Goal: Task Accomplishment & Management: Complete application form

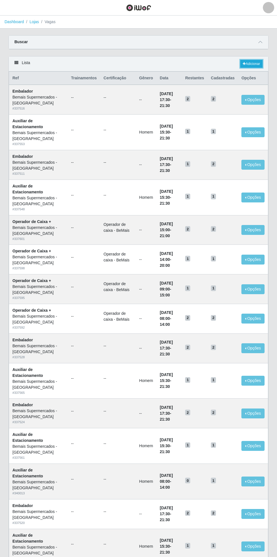
click at [255, 61] on link "Adicionar" at bounding box center [251, 64] width 22 height 8
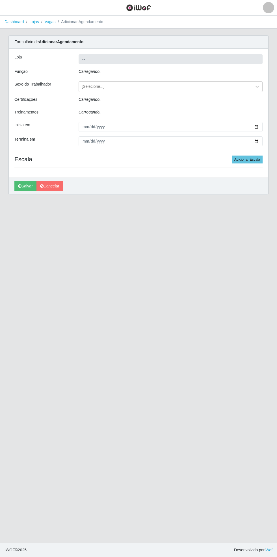
type input "Bemais Supermercados - [GEOGRAPHIC_DATA]"
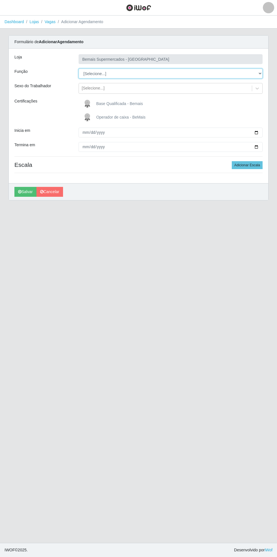
click at [260, 72] on select "[Selecione...] ASG ASG + ASG ++ Auxiliar de Estacionamento Auxiliar de Estacion…" at bounding box center [171, 74] width 184 height 10
select select "22"
click at [79, 69] on select "[Selecione...] ASG ASG + ASG ++ Auxiliar de Estacionamento Auxiliar de Estacion…" at bounding box center [171, 74] width 184 height 10
click at [110, 117] on span "Operador de caixa - BeMais" at bounding box center [120, 117] width 49 height 5
click at [0, 0] on input "Operador de caixa - BeMais" at bounding box center [0, 0] width 0 height 0
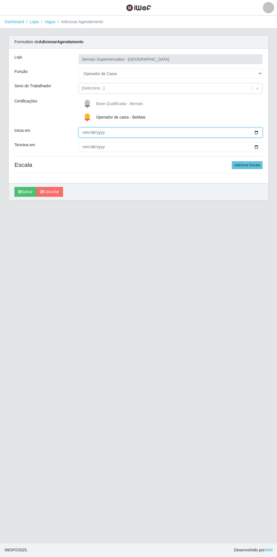
click at [261, 131] on input "Inicia em" at bounding box center [171, 133] width 184 height 10
type input "[DATE]"
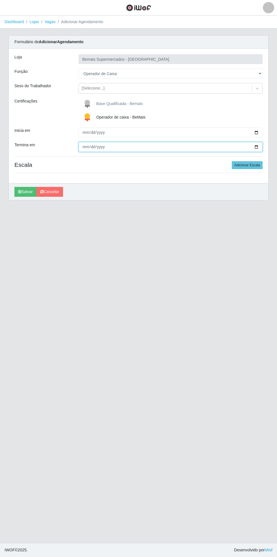
click at [260, 147] on input "Termina em" at bounding box center [171, 147] width 184 height 10
type input "[DATE]"
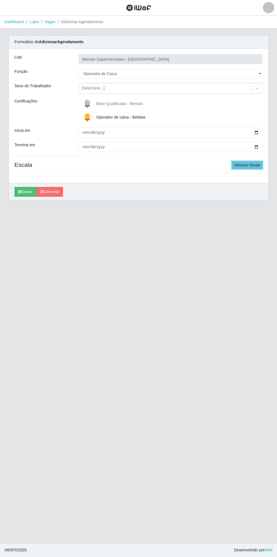
click at [248, 165] on button "Adicionar Escala" at bounding box center [247, 165] width 31 height 8
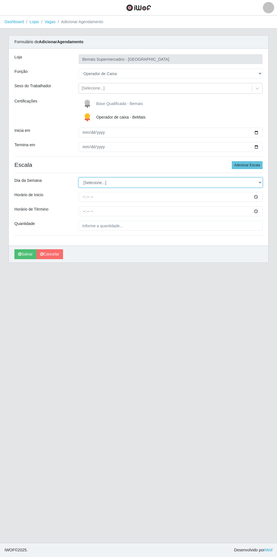
click at [260, 180] on select "[Selecione...] Segunda Terça Quarta Quinta Sexta Sábado Domingo" at bounding box center [171, 183] width 184 height 10
select select "3"
click at [79, 178] on select "[Selecione...] Segunda Terça Quarta Quinta Sexta Sábado Domingo" at bounding box center [171, 183] width 184 height 10
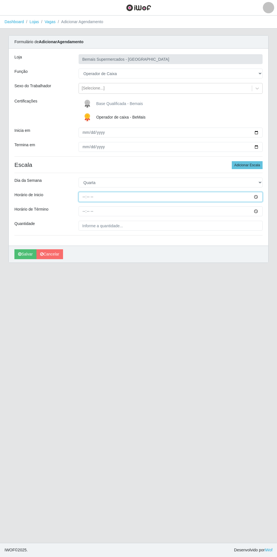
click at [260, 195] on input "Horário de Inicio" at bounding box center [171, 197] width 184 height 10
type input "08:00"
click at [262, 210] on input "Horário de Término" at bounding box center [171, 211] width 184 height 10
type input "13:00"
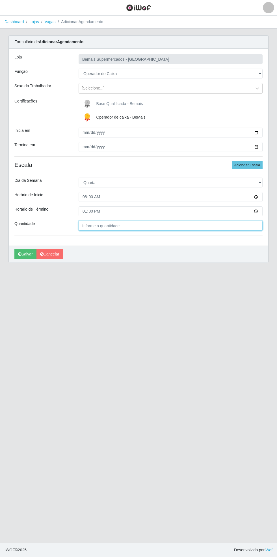
click at [160, 228] on input "Quantidade" at bounding box center [171, 226] width 184 height 10
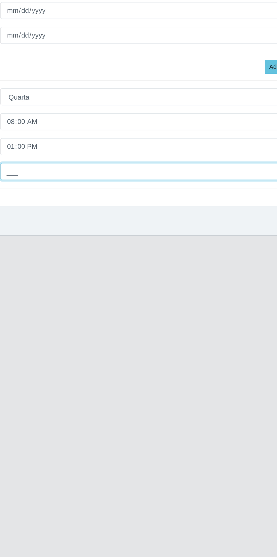
type input "1__"
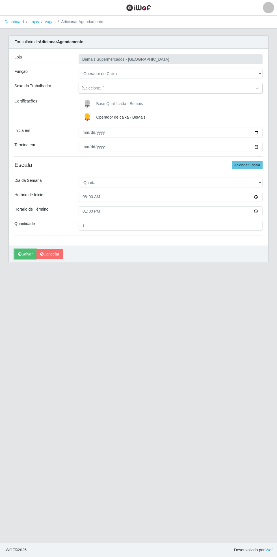
click at [19, 254] on icon "submit" at bounding box center [19, 254] width 3 height 4
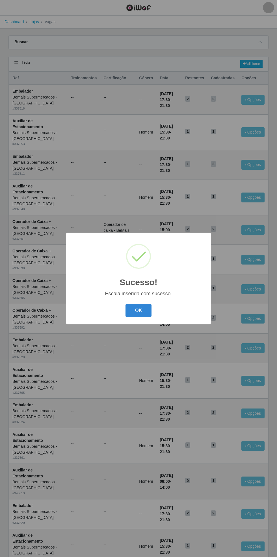
click at [128, 306] on button "OK" at bounding box center [138, 310] width 26 height 13
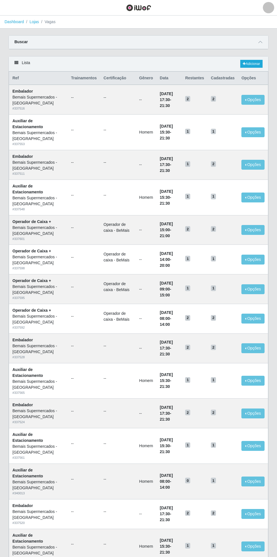
click at [16, 23] on link "Dashboard" at bounding box center [14, 21] width 19 height 5
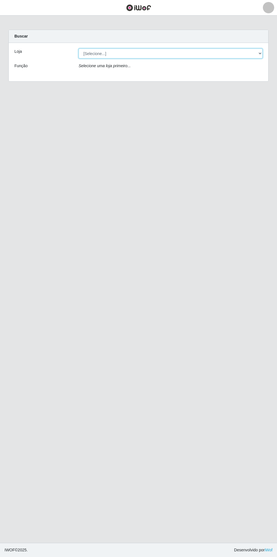
click at [260, 52] on select "[Selecione...] Bemais Supermercados - [GEOGRAPHIC_DATA]" at bounding box center [171, 54] width 184 height 10
select select "250"
click at [79, 49] on select "[Selecione...] Bemais Supermercados - [GEOGRAPHIC_DATA]" at bounding box center [171, 54] width 184 height 10
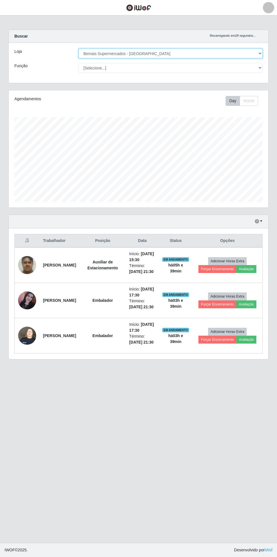
scroll to position [117, 259]
click at [11, 8] on button "button" at bounding box center [7, 7] width 14 height 9
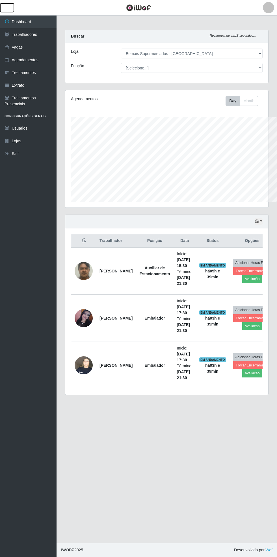
scroll to position [282260, 282174]
click at [24, 49] on link "Vagas" at bounding box center [28, 47] width 56 height 13
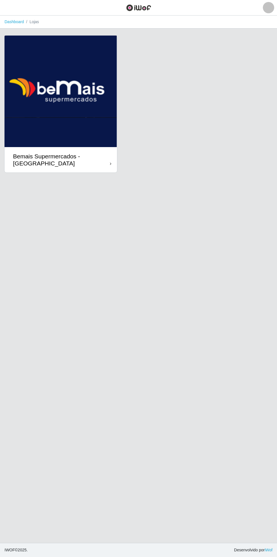
click at [103, 166] on div "Bemais Supermercados - [GEOGRAPHIC_DATA]" at bounding box center [61, 160] width 97 height 14
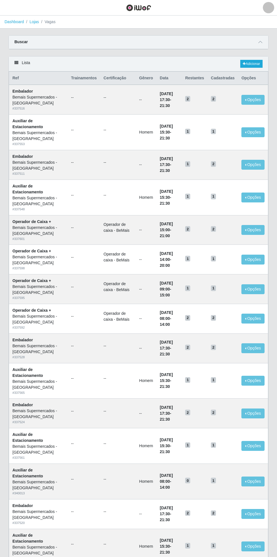
click at [261, 42] on icon at bounding box center [260, 42] width 4 height 4
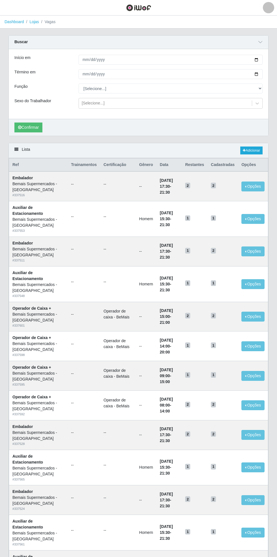
click at [269, 56] on div "Carregando... Buscar Início em Término em Função [Selecione...] ASG ASG + ASG +…" at bounding box center [138, 89] width 268 height 108
click at [268, 60] on div "Início em Término em Função [Selecione...] ASG ASG + ASG ++ Auxiliar de Estacio…" at bounding box center [138, 84] width 259 height 70
click at [260, 59] on input "Início em" at bounding box center [171, 60] width 184 height 10
type input "[DATE]"
click at [261, 73] on input "Término em" at bounding box center [171, 74] width 184 height 10
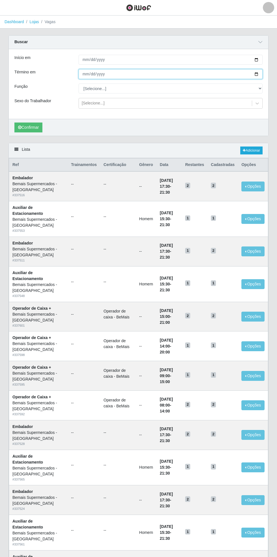
type input "[DATE]"
click at [261, 88] on select "[Selecione...] ASG ASG + ASG ++ Auxiliar de Estacionamento Auxiliar de Estacion…" at bounding box center [171, 89] width 184 height 10
select select "115"
click at [79, 84] on select "[Selecione...] ASG ASG + ASG ++ Auxiliar de Estacionamento Auxiliar de Estacion…" at bounding box center [171, 89] width 184 height 10
click at [20, 125] on icon "submit" at bounding box center [19, 127] width 3 height 4
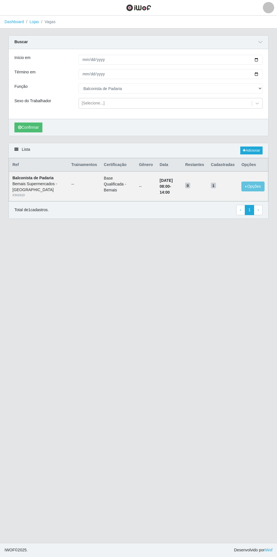
click at [18, 23] on link "Dashboard" at bounding box center [14, 21] width 19 height 5
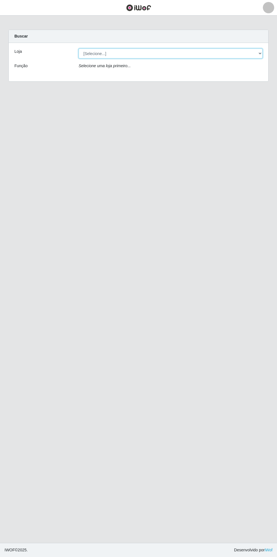
click at [261, 53] on select "[Selecione...] Bemais Supermercados - [GEOGRAPHIC_DATA]" at bounding box center [171, 54] width 184 height 10
select select "250"
click at [79, 49] on select "[Selecione...] Bemais Supermercados - [GEOGRAPHIC_DATA]" at bounding box center [171, 54] width 184 height 10
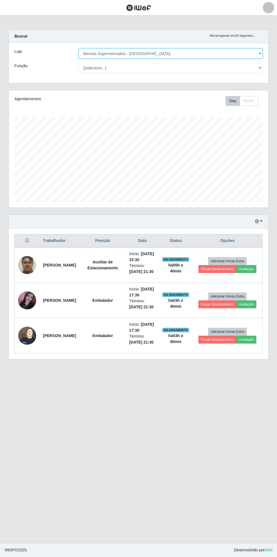
scroll to position [117, 259]
click at [257, 221] on icon "button" at bounding box center [257, 221] width 4 height 4
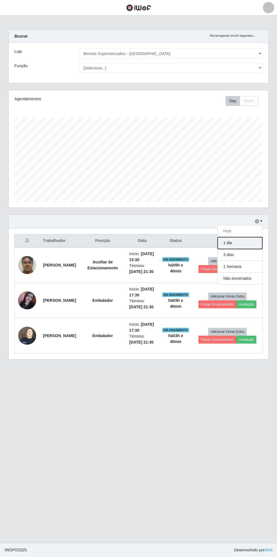
click at [247, 240] on button "1 dia" at bounding box center [239, 243] width 45 height 12
click at [259, 223] on button "button" at bounding box center [258, 221] width 8 height 6
click at [249, 234] on button "Hoje" at bounding box center [239, 231] width 45 height 12
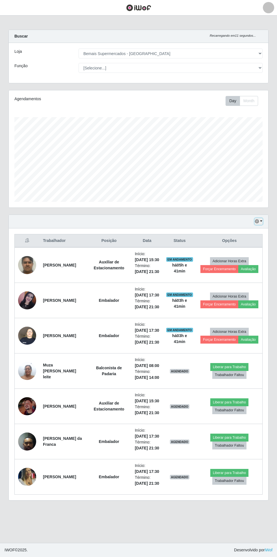
click at [261, 221] on button "button" at bounding box center [258, 221] width 8 height 6
click at [251, 245] on button "1 dia" at bounding box center [239, 243] width 45 height 12
